Goal: Task Accomplishment & Management: Use online tool/utility

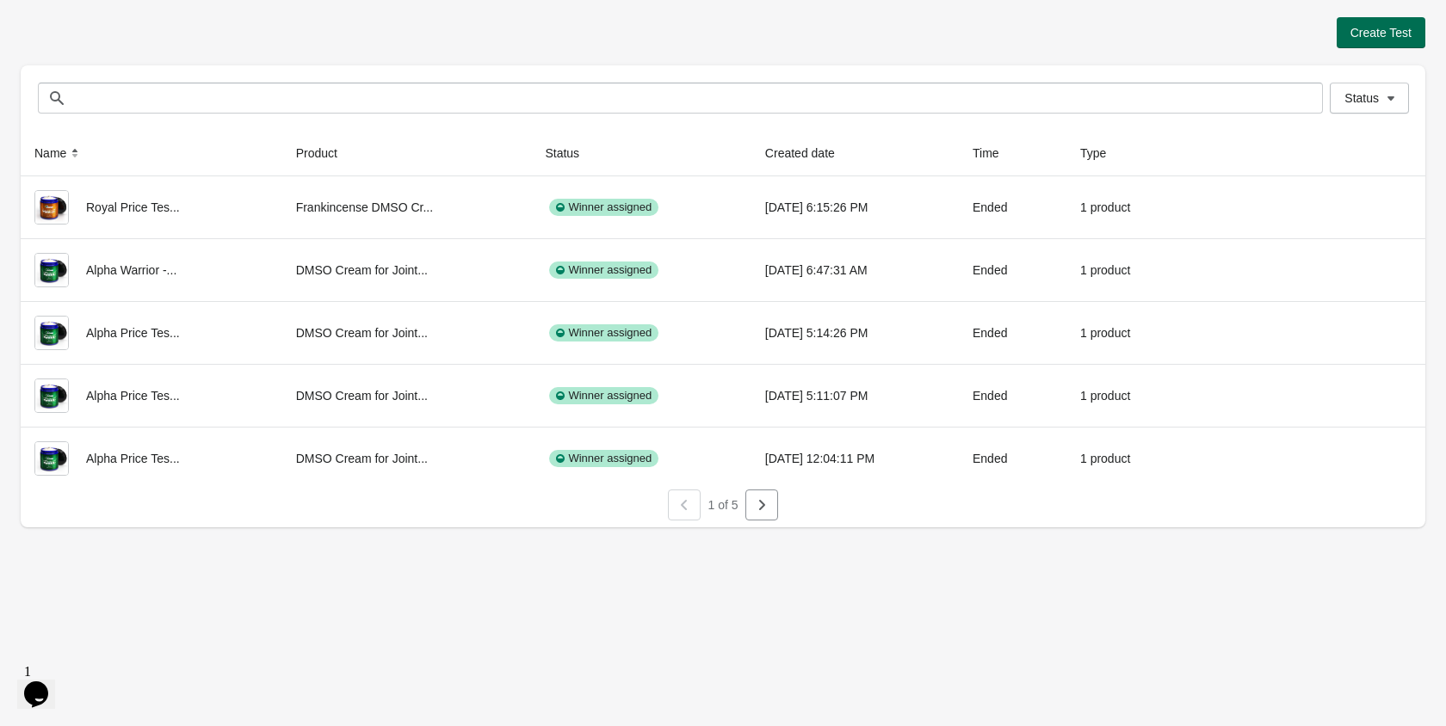
click at [1390, 31] on span "Create Test" at bounding box center [1380, 33] width 61 height 14
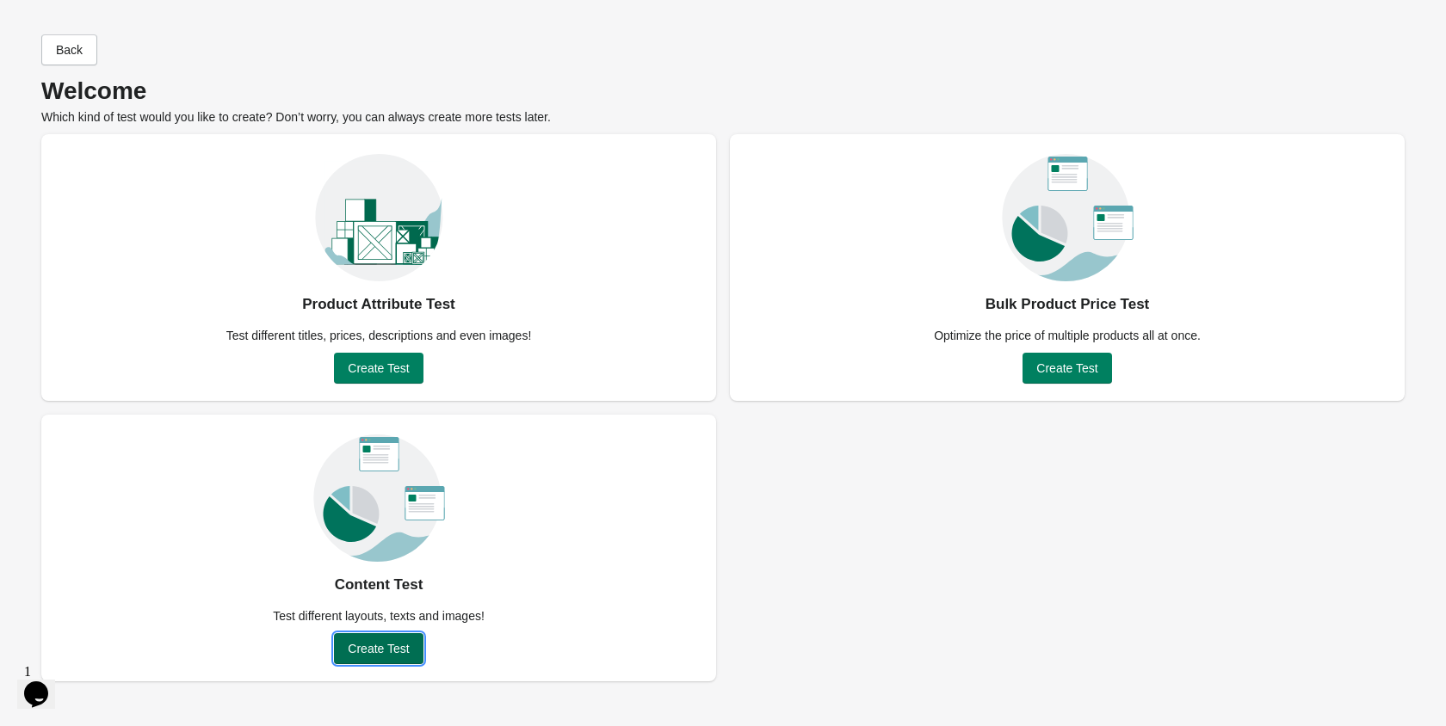
click at [387, 650] on span "Create Test" at bounding box center [378, 649] width 61 height 14
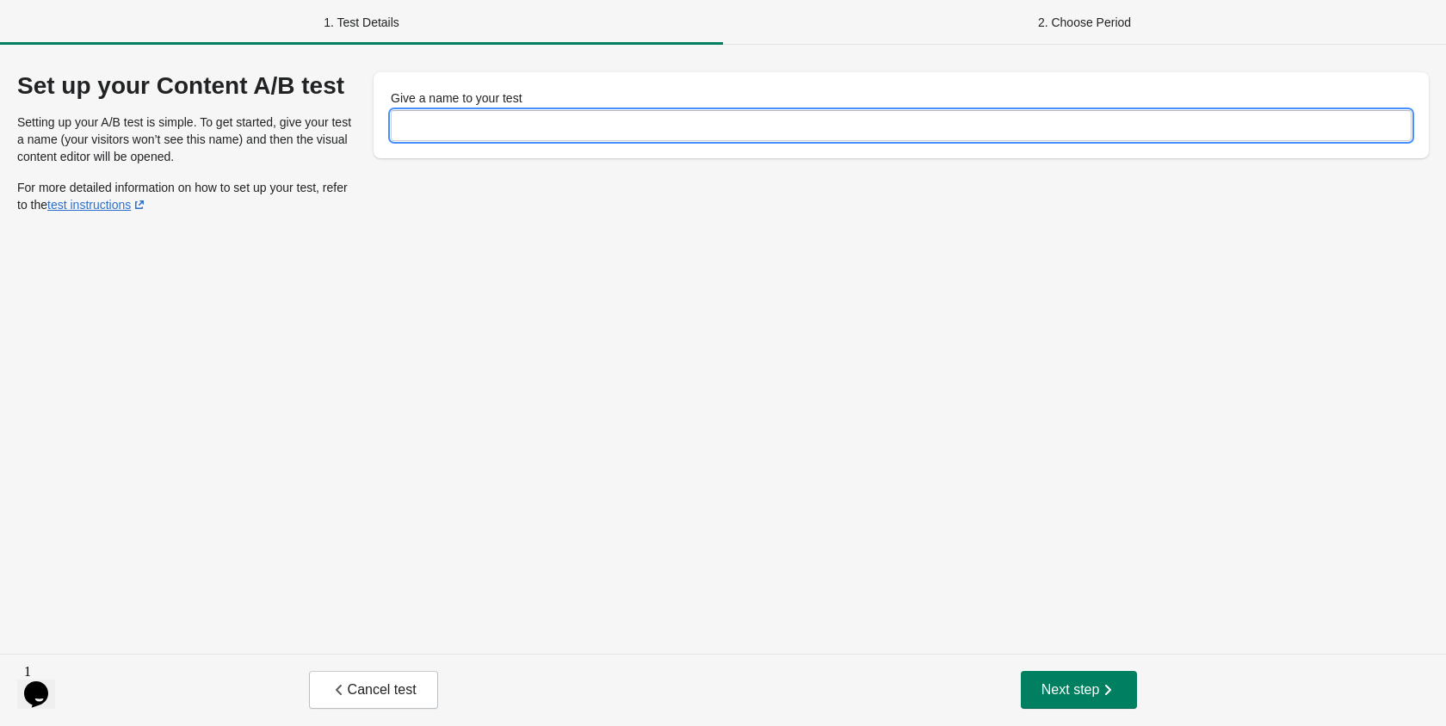
click at [457, 135] on input "Give a name to your test" at bounding box center [901, 125] width 1021 height 31
type input "****"
click at [1093, 719] on div "Cancel test Next step" at bounding box center [723, 690] width 1446 height 72
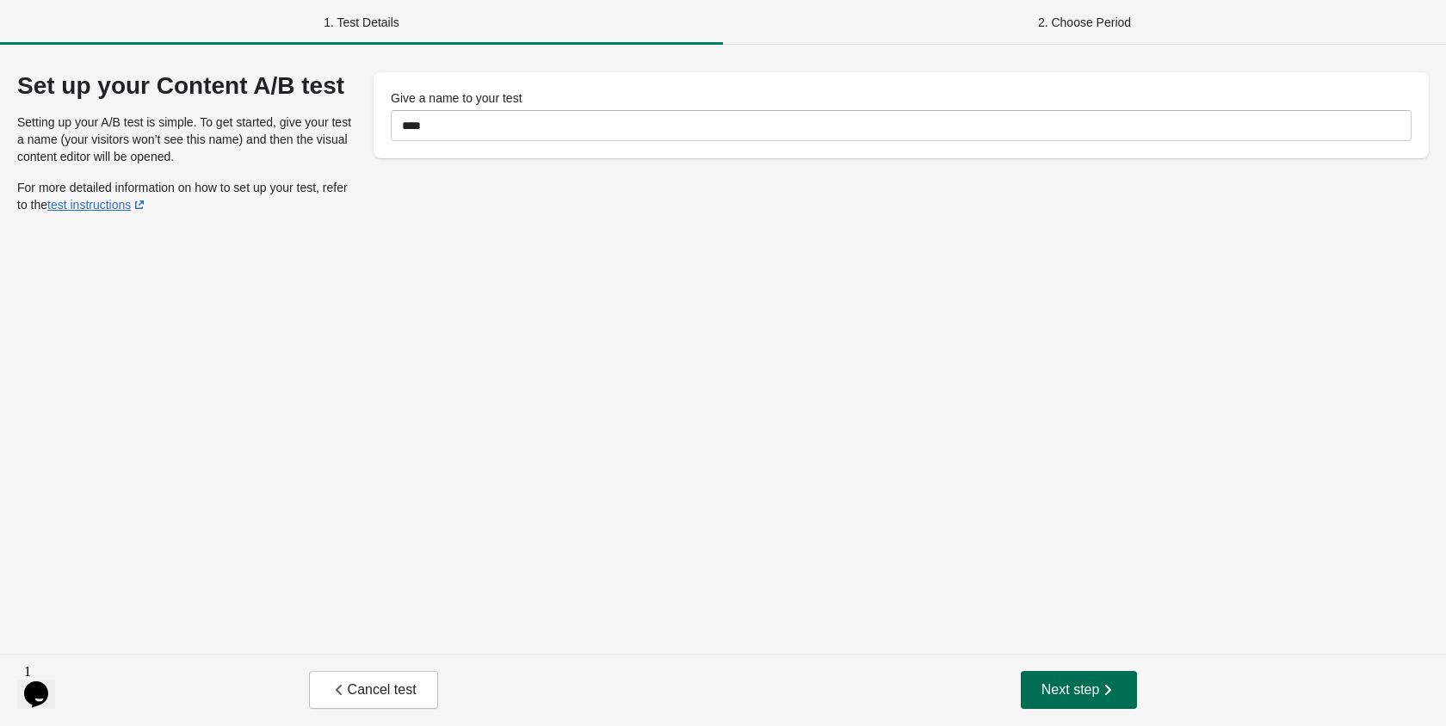
click at [1088, 687] on span "Next step" at bounding box center [1079, 690] width 76 height 17
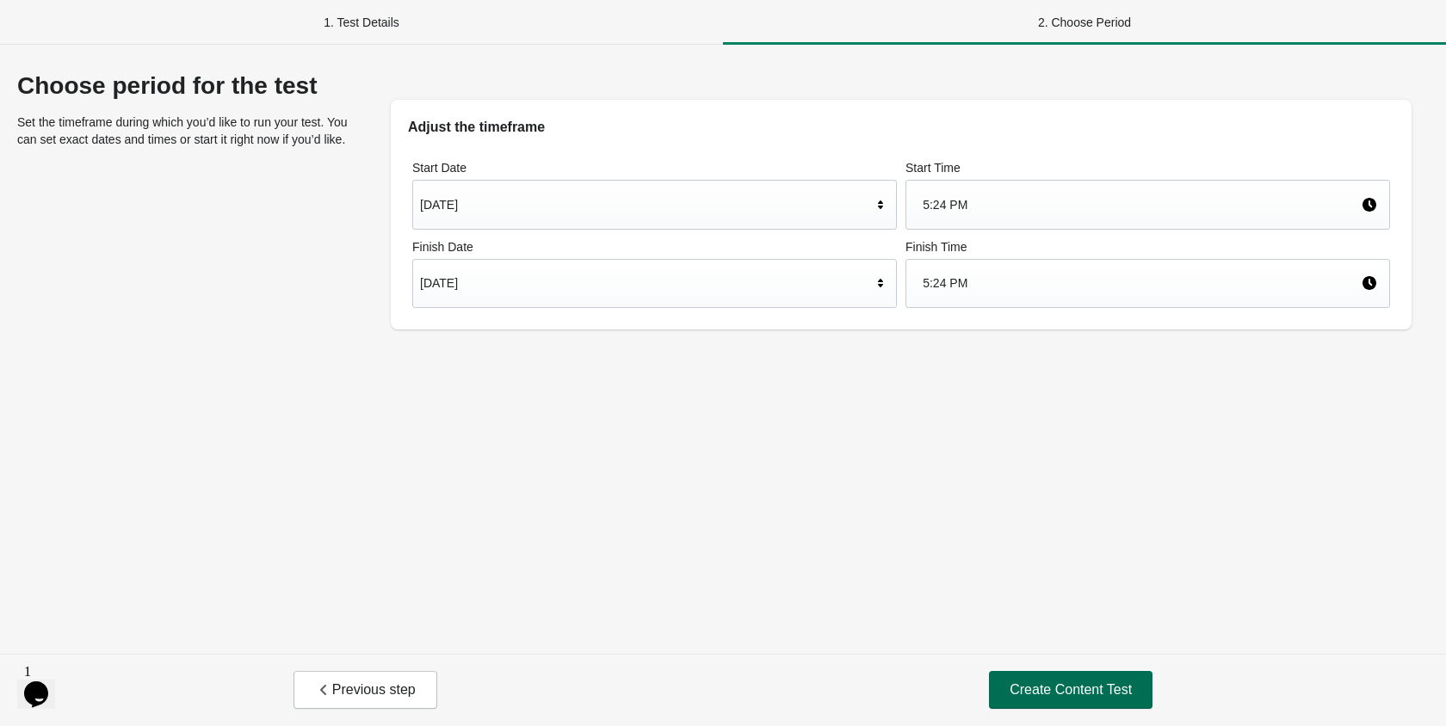
click at [1051, 688] on span "Create Content Test" at bounding box center [1070, 690] width 122 height 17
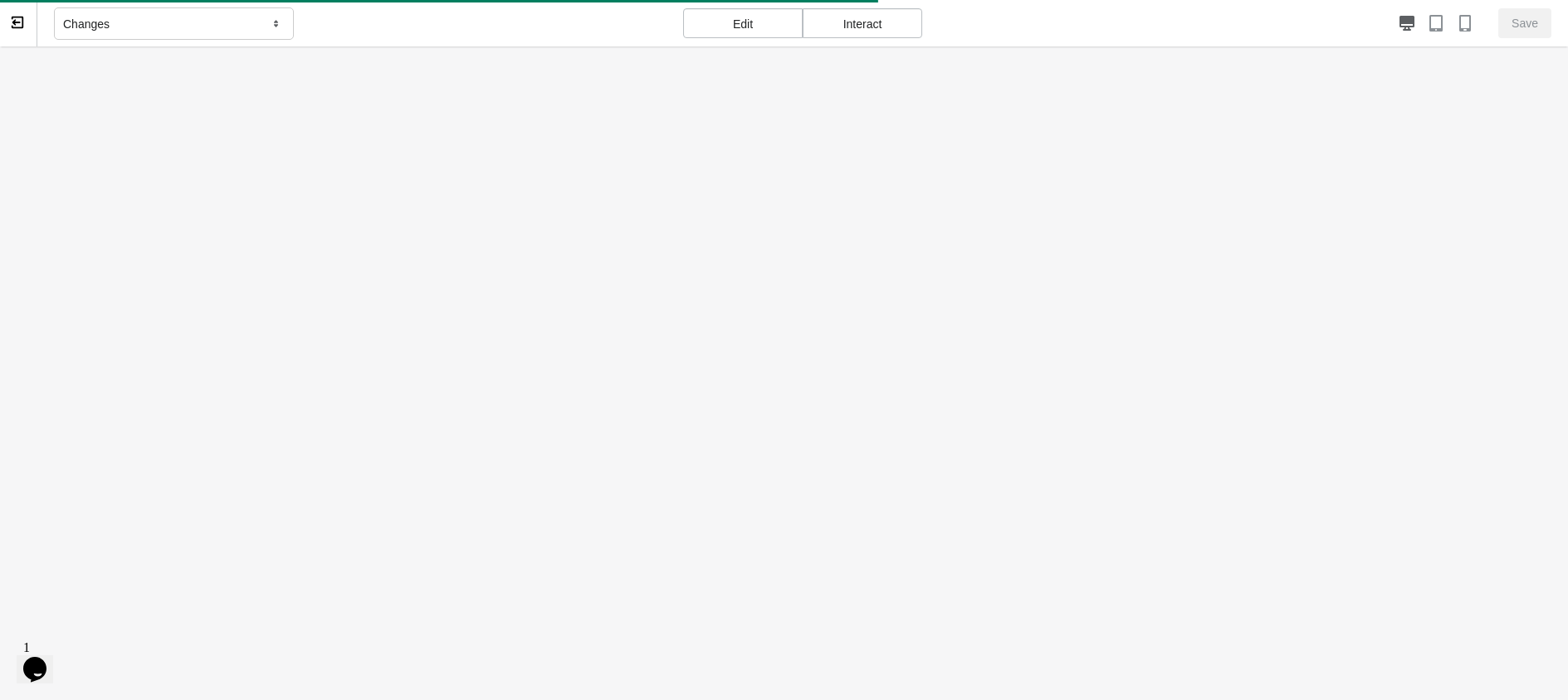
click at [276, 24] on icon at bounding box center [276, 23] width 16 height 14
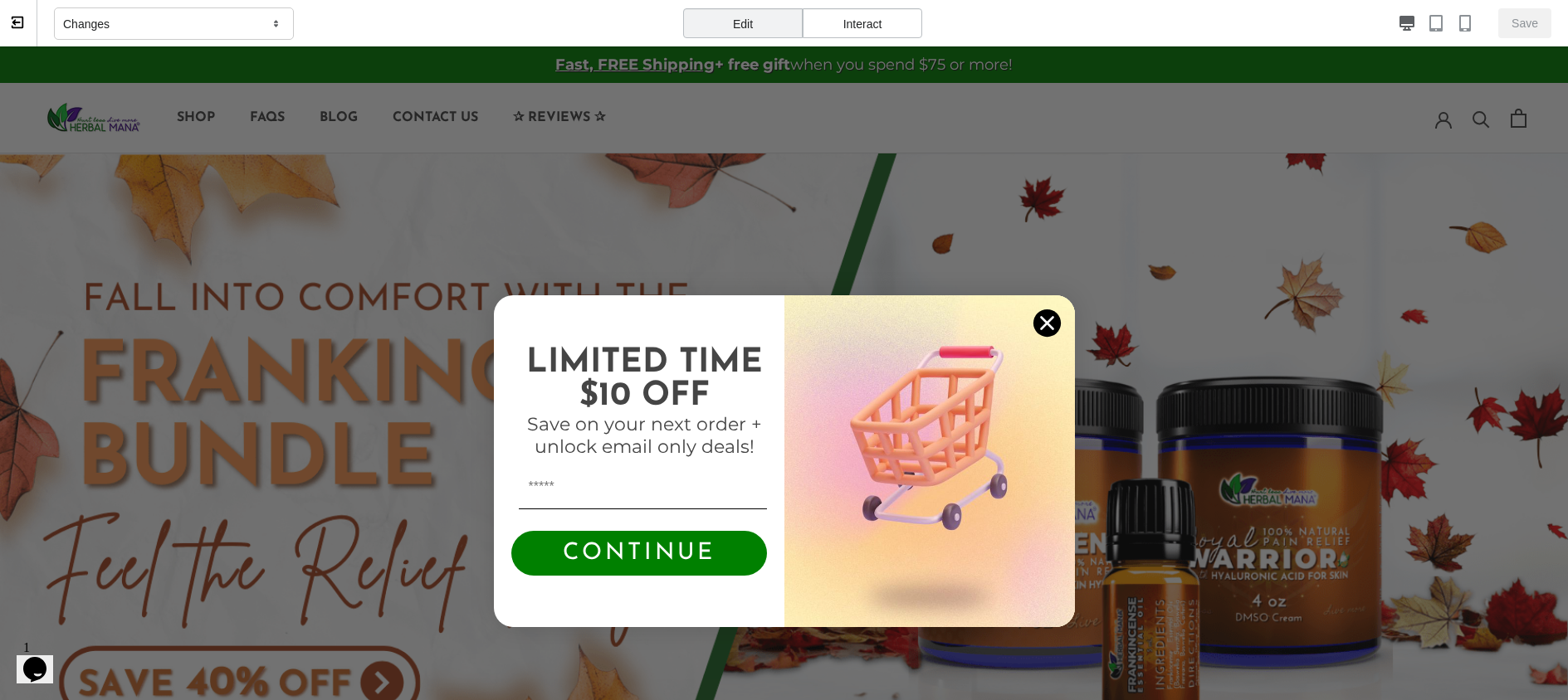
click at [883, 13] on div "Interact" at bounding box center [862, 23] width 120 height 30
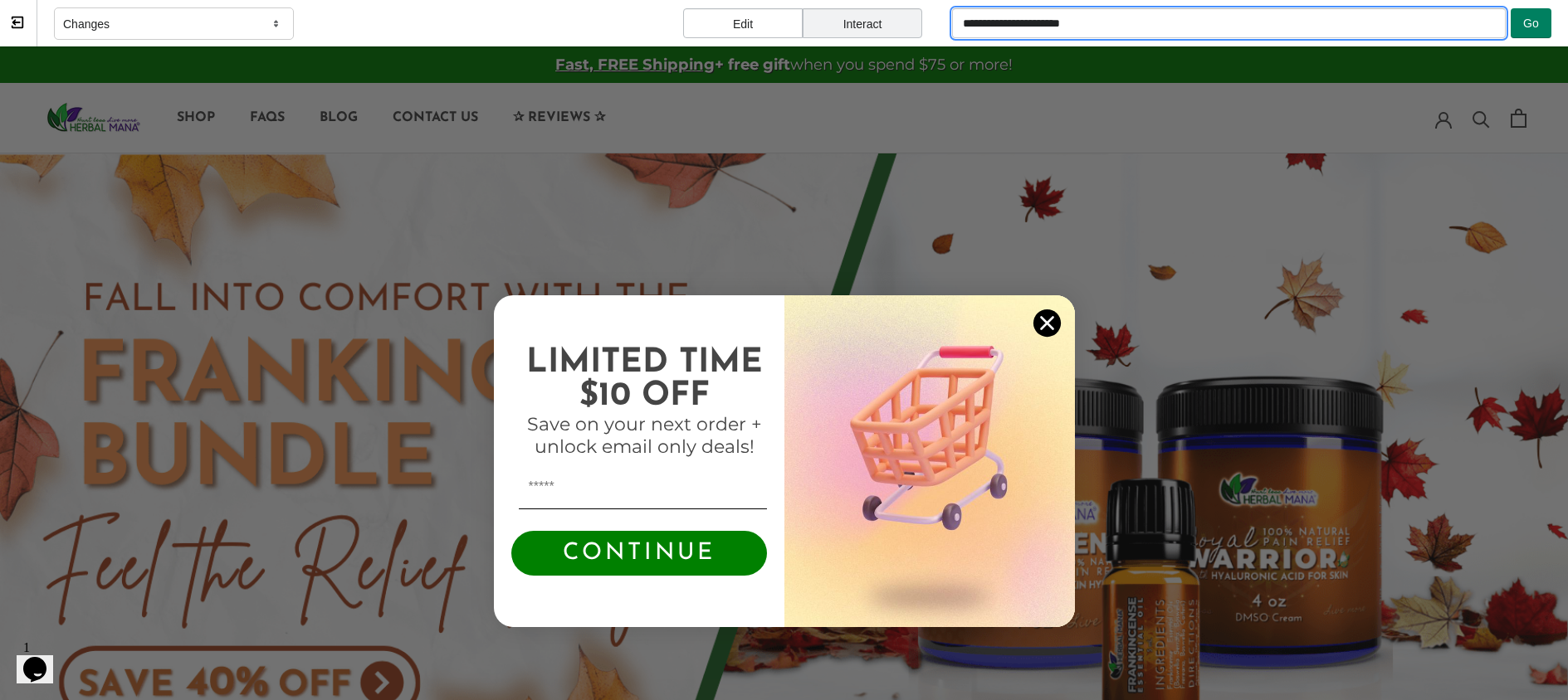
click at [1149, 26] on input "**********" at bounding box center [1228, 23] width 553 height 30
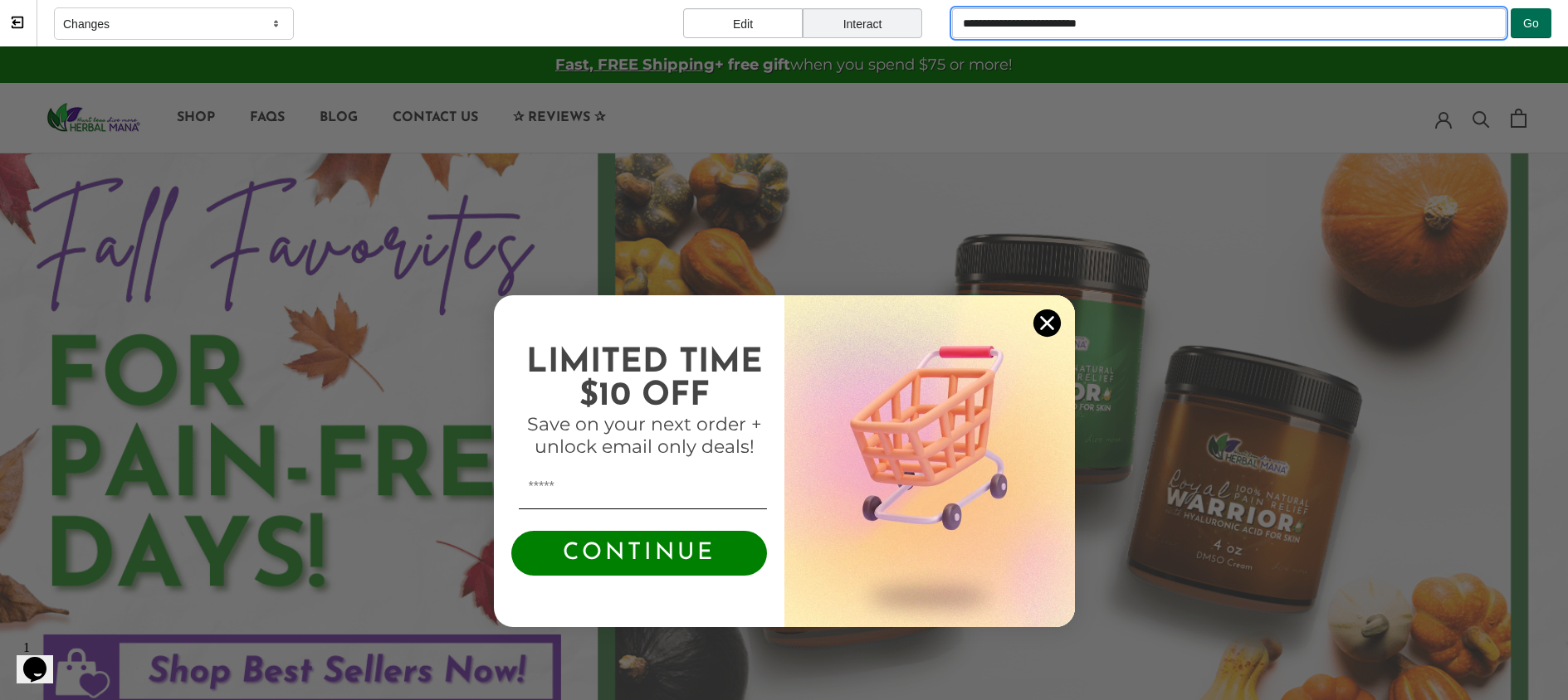
type input "**********"
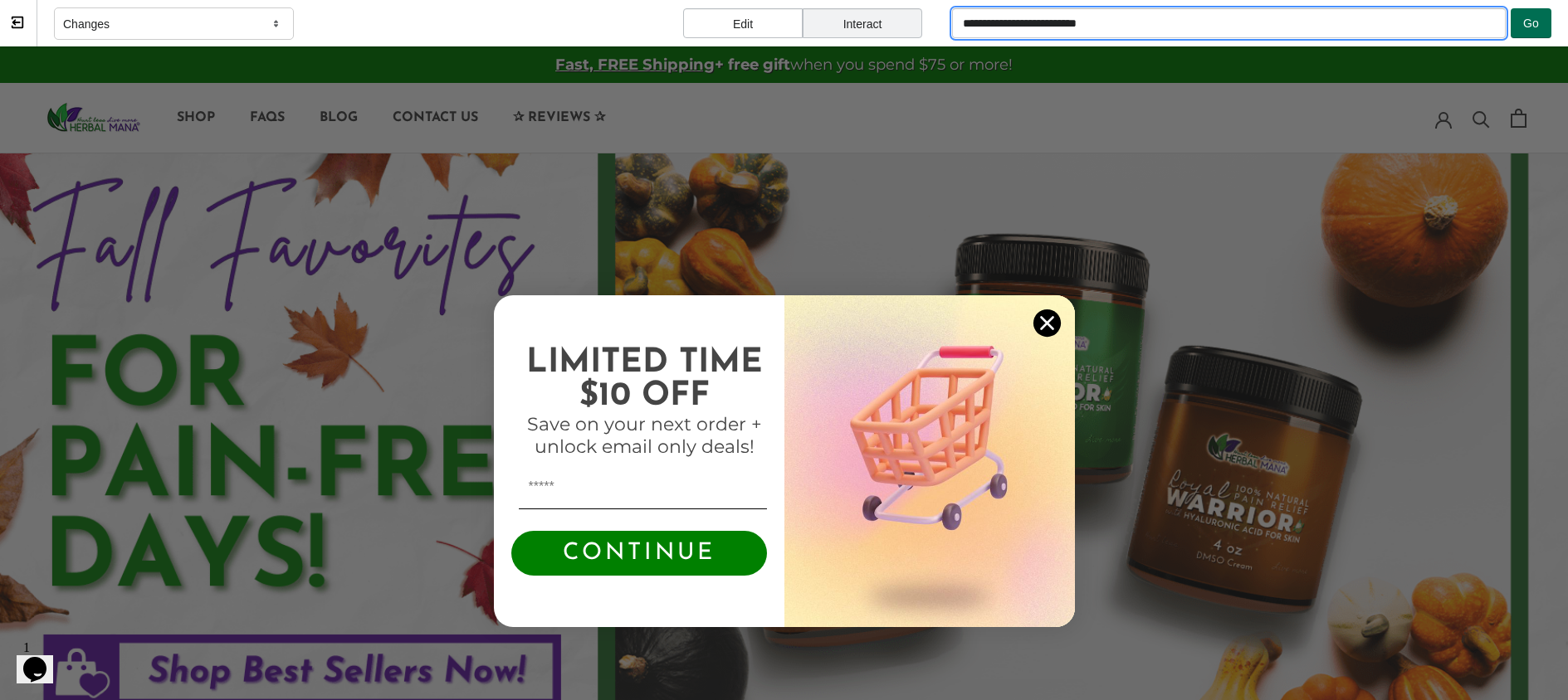
click at [1393, 17] on span "Go" at bounding box center [1530, 23] width 15 height 13
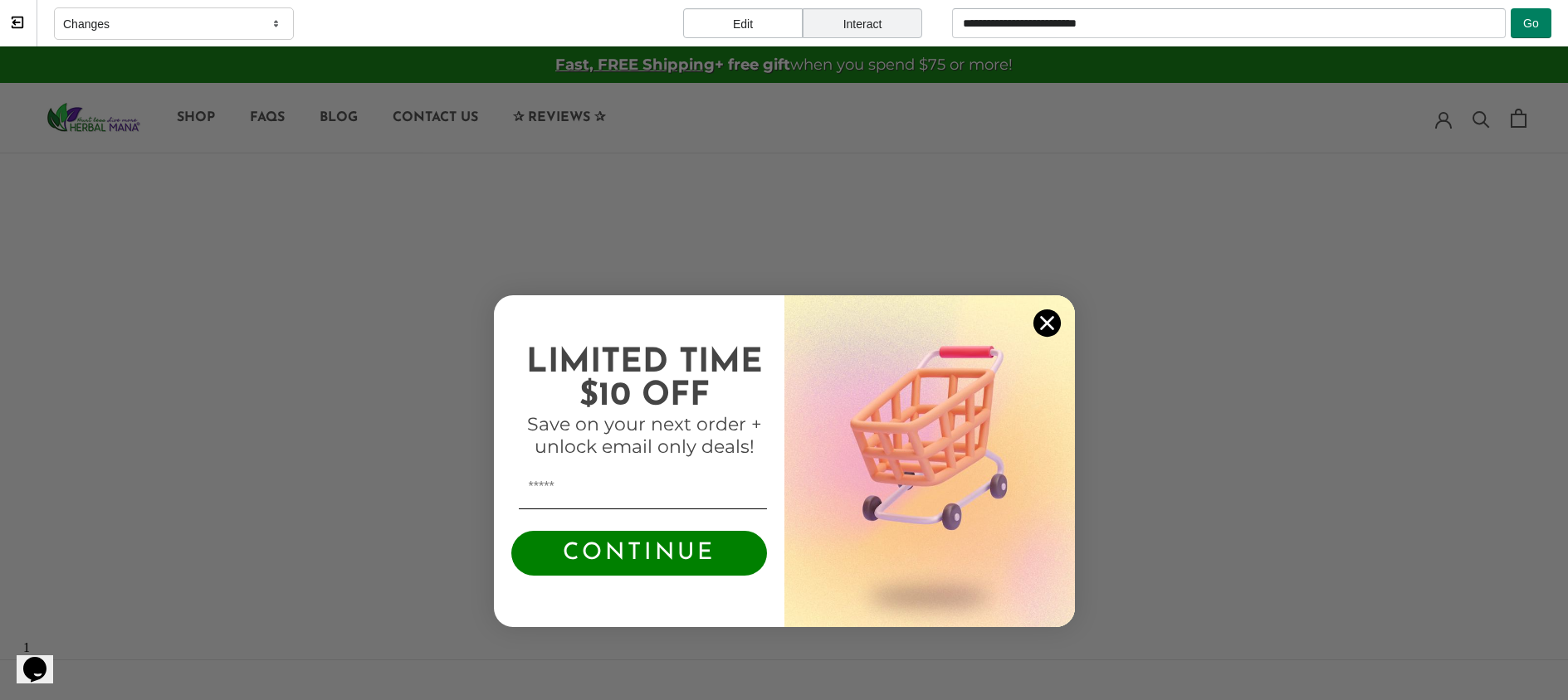
click at [1045, 326] on icon "Close dialog" at bounding box center [1046, 324] width 12 height 12
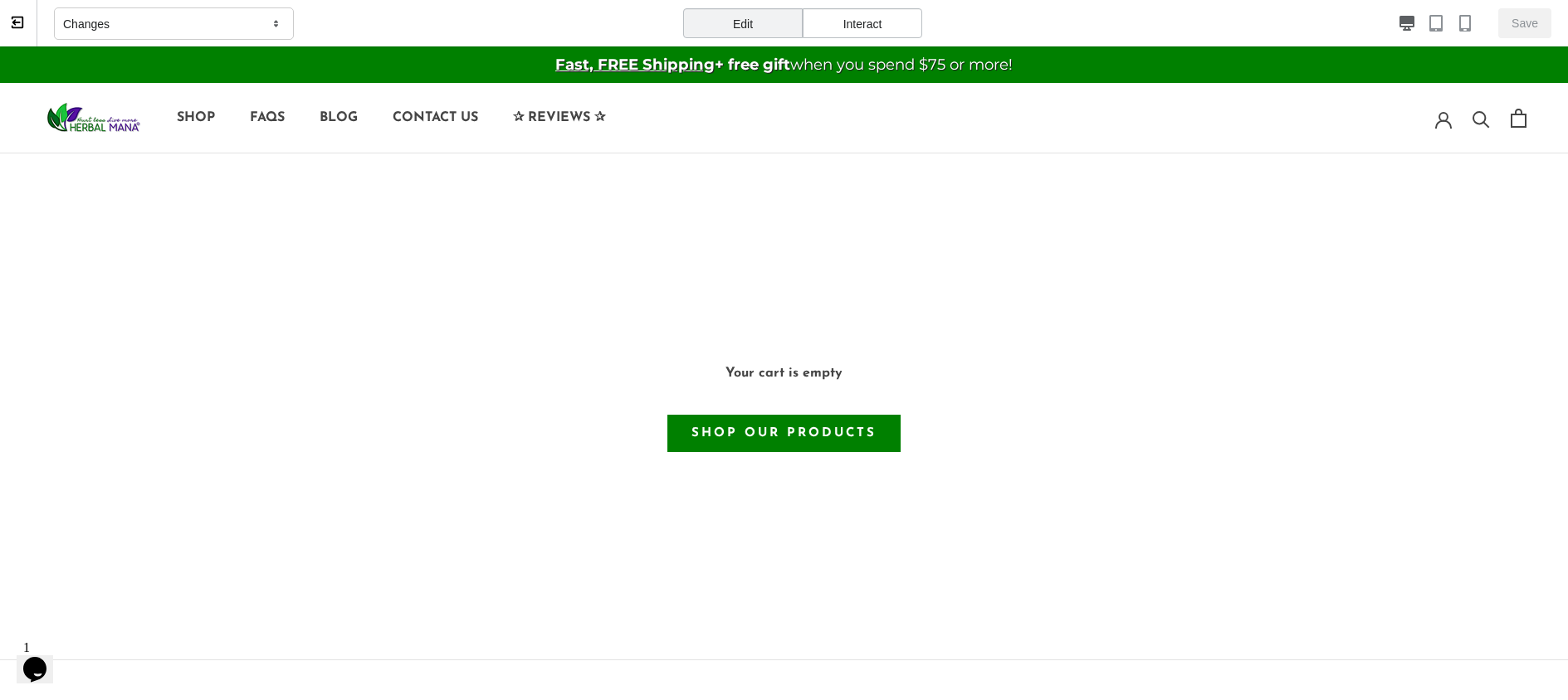
click at [856, 21] on div "Interact" at bounding box center [862, 23] width 120 height 30
click at [14, 27] on icon at bounding box center [17, 22] width 12 height 12
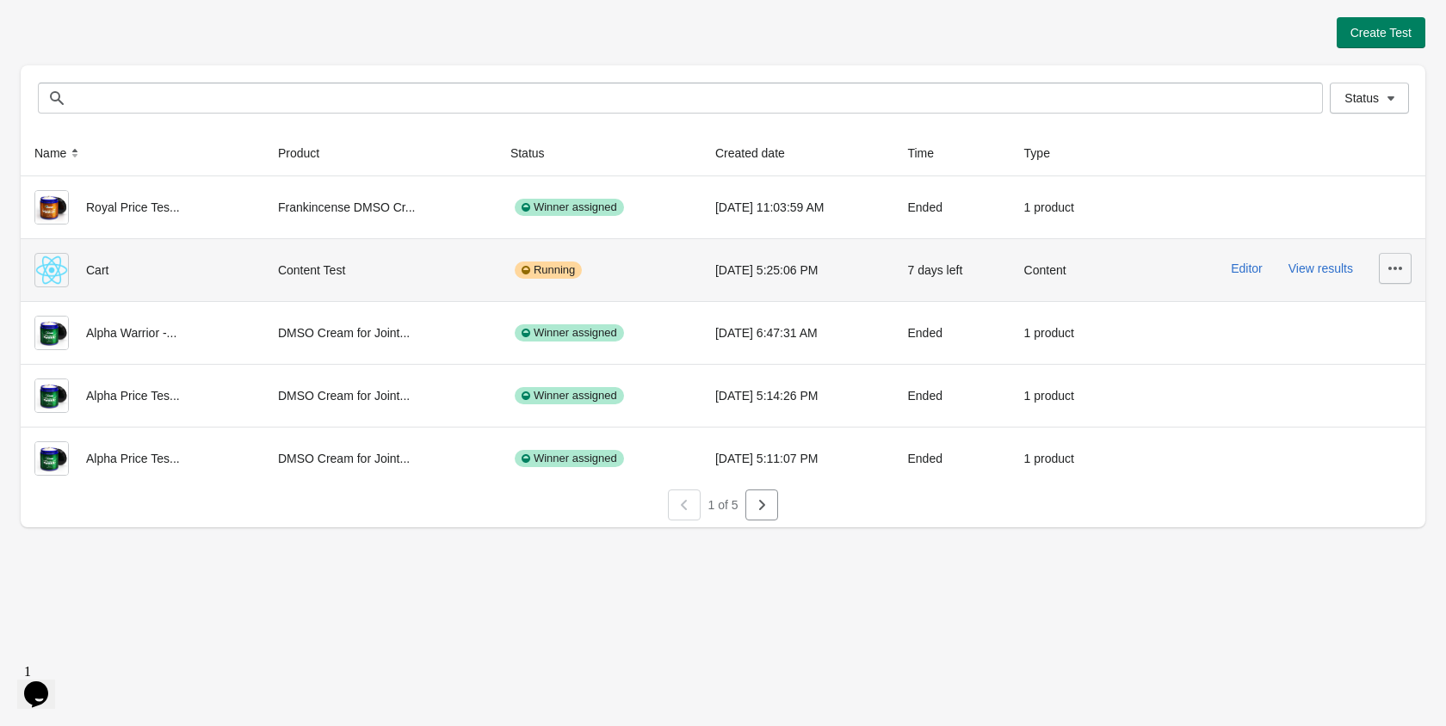
click at [1387, 269] on icon "button" at bounding box center [1394, 268] width 17 height 17
click at [1379, 313] on span "Delete" at bounding box center [1380, 313] width 34 height 17
